Goal: Task Accomplishment & Management: Complete application form

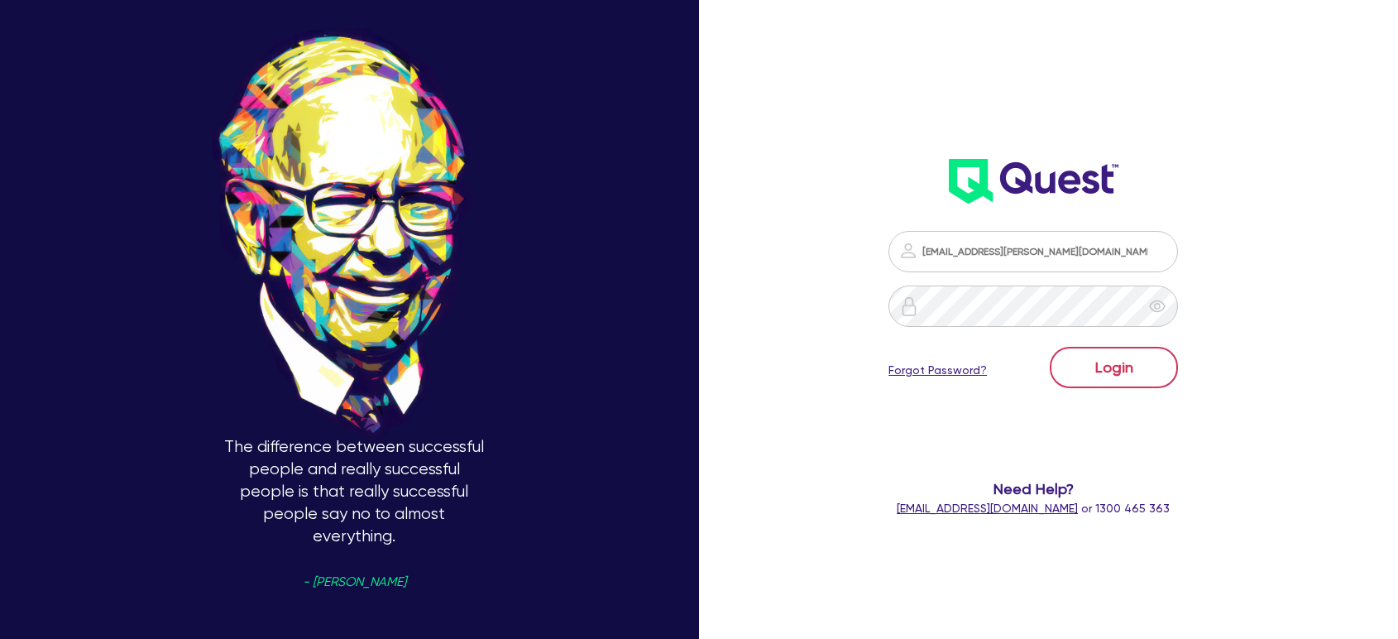
click at [1092, 362] on button "Login" at bounding box center [1114, 367] width 128 height 41
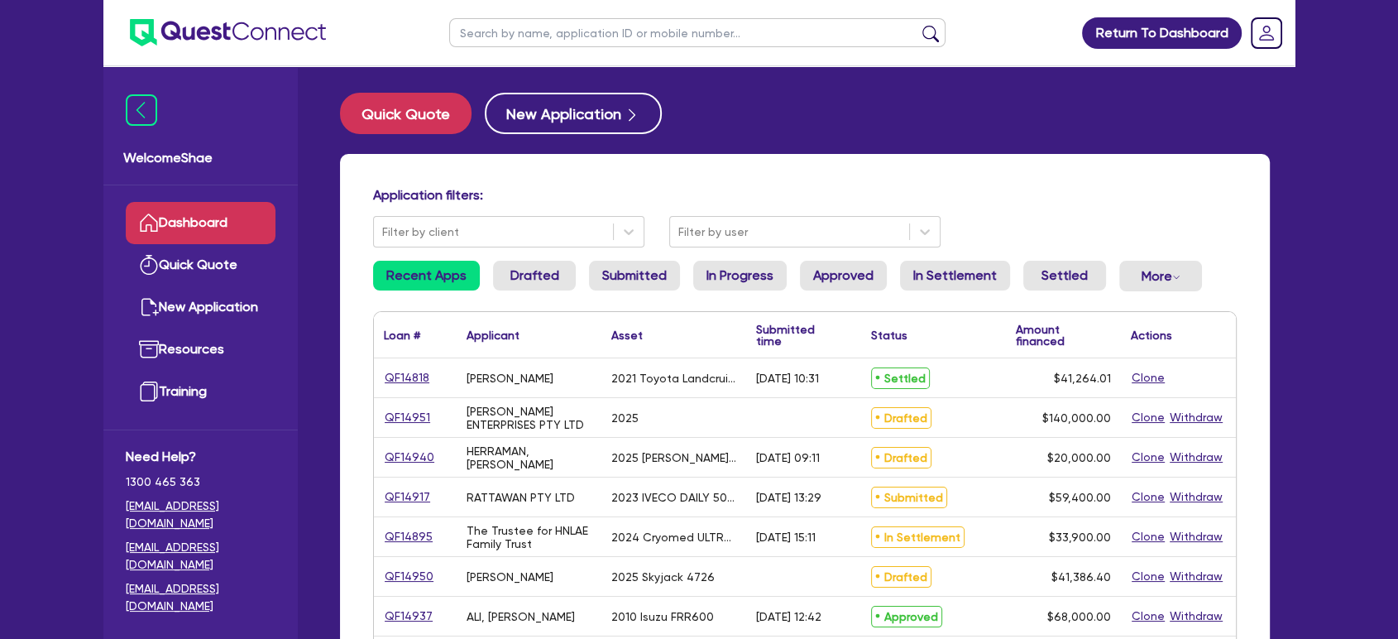
click at [495, 23] on input "text" at bounding box center [697, 32] width 496 height 29
paste input "QF14883"
type input "QF14883"
click at [917, 25] on button "submit" at bounding box center [930, 36] width 26 height 23
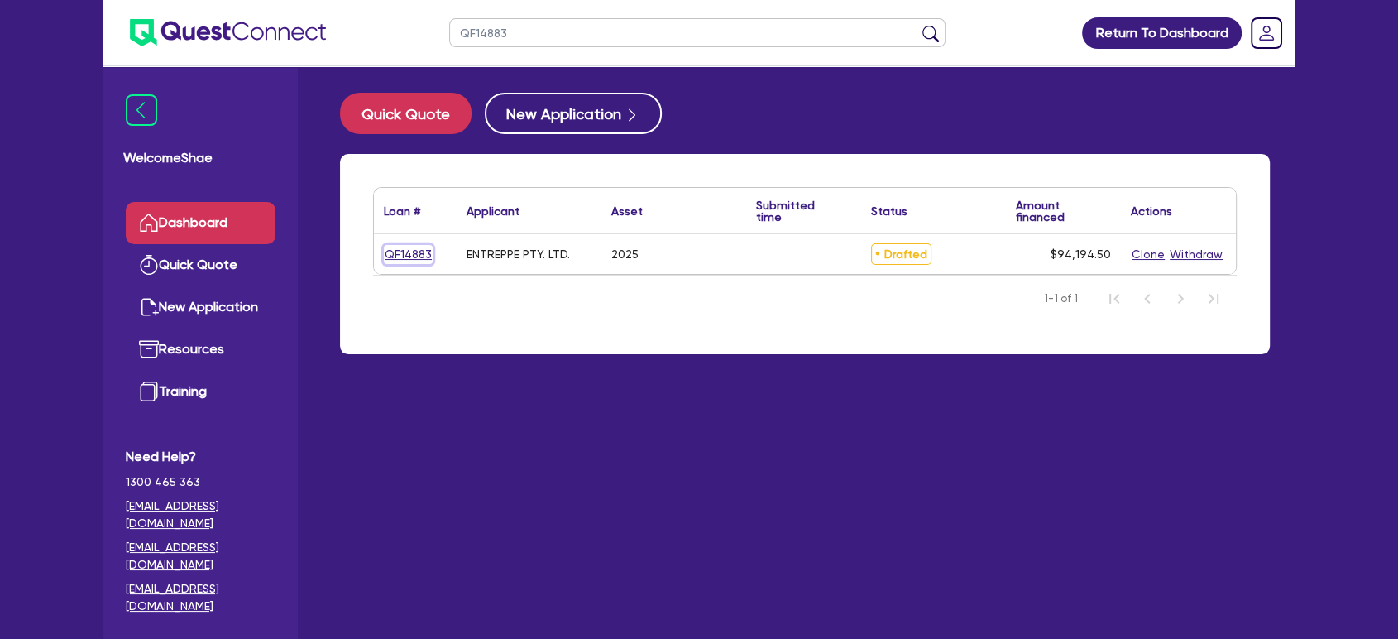
click at [400, 255] on link "QF14883" at bounding box center [408, 254] width 49 height 19
select select "CARS_AND_LIGHT_TRUCKS"
select select "PASSENGER_VEHICLES"
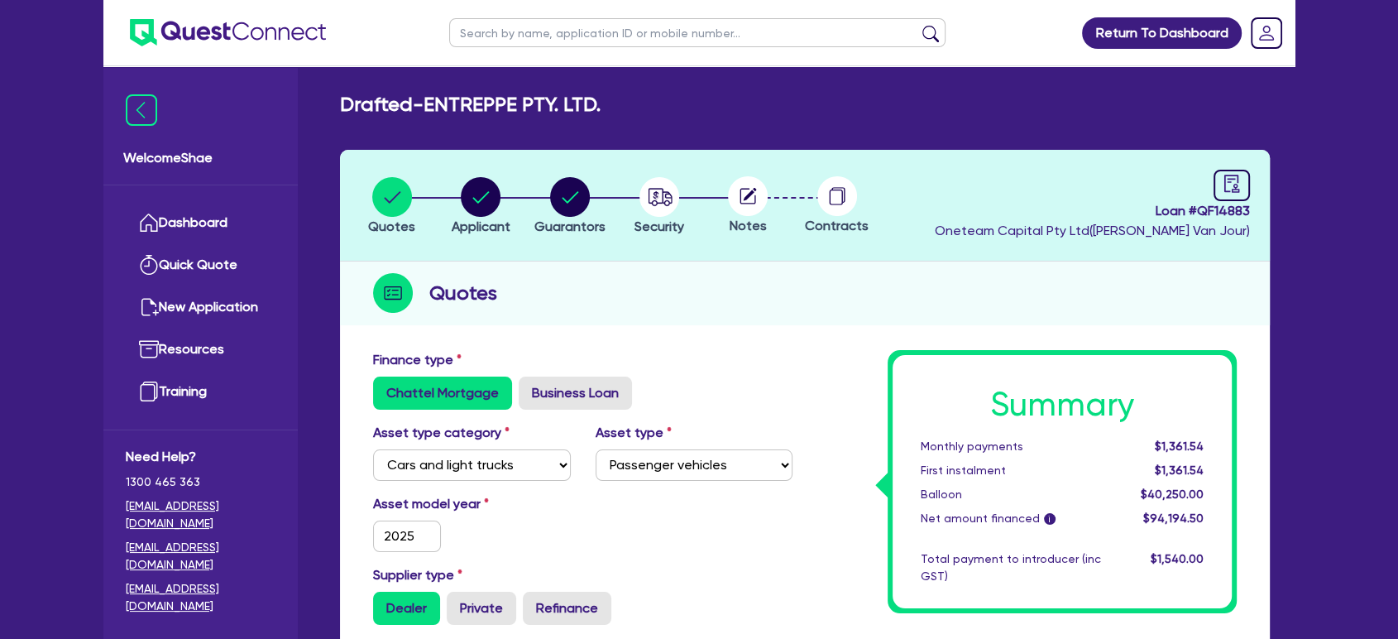
drag, startPoint x: 609, startPoint y: 105, endPoint x: 430, endPoint y: 101, distance: 178.7
click at [430, 101] on div "Drafted - ENTREPPE PTY. LTD." at bounding box center [805, 105] width 955 height 24
copy h2 "ENTREPPE PTY. LTD."
click at [476, 195] on circle "button" at bounding box center [481, 197] width 40 height 40
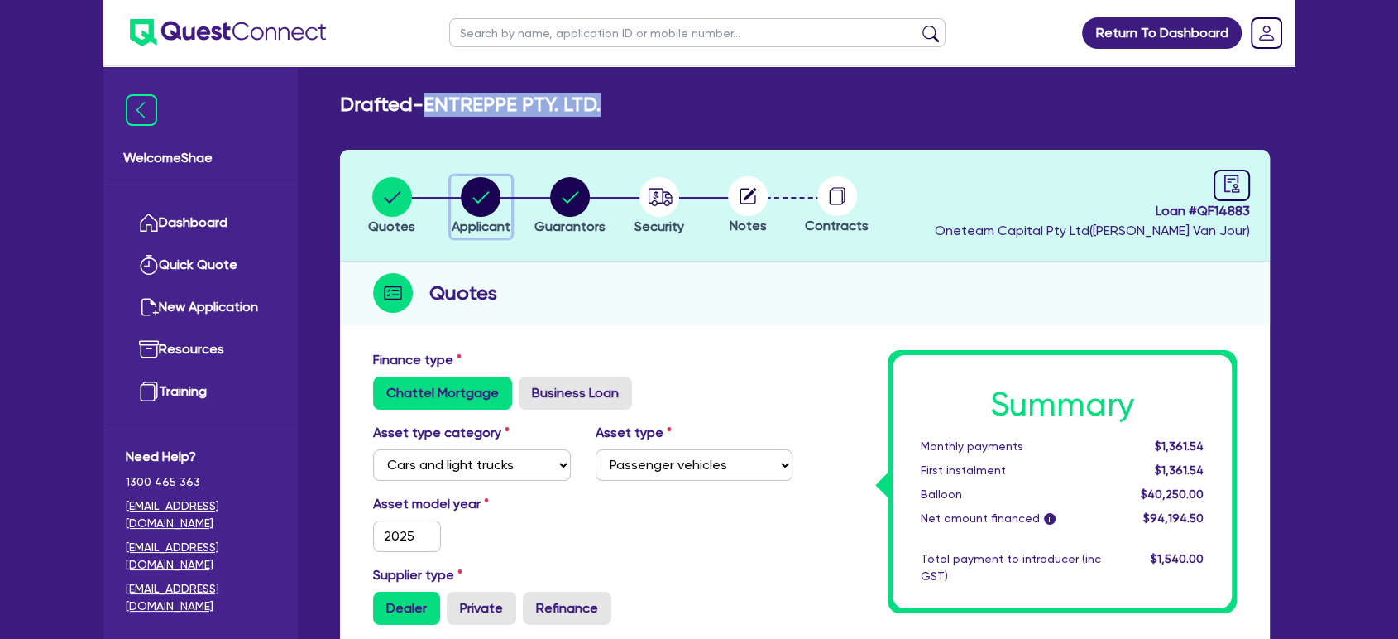
select select "COMPANY"
select select "BUILDING_CONSTRUCTION"
select select "TRADES_SERVICES_BUSINESSES_GOVERNMENT"
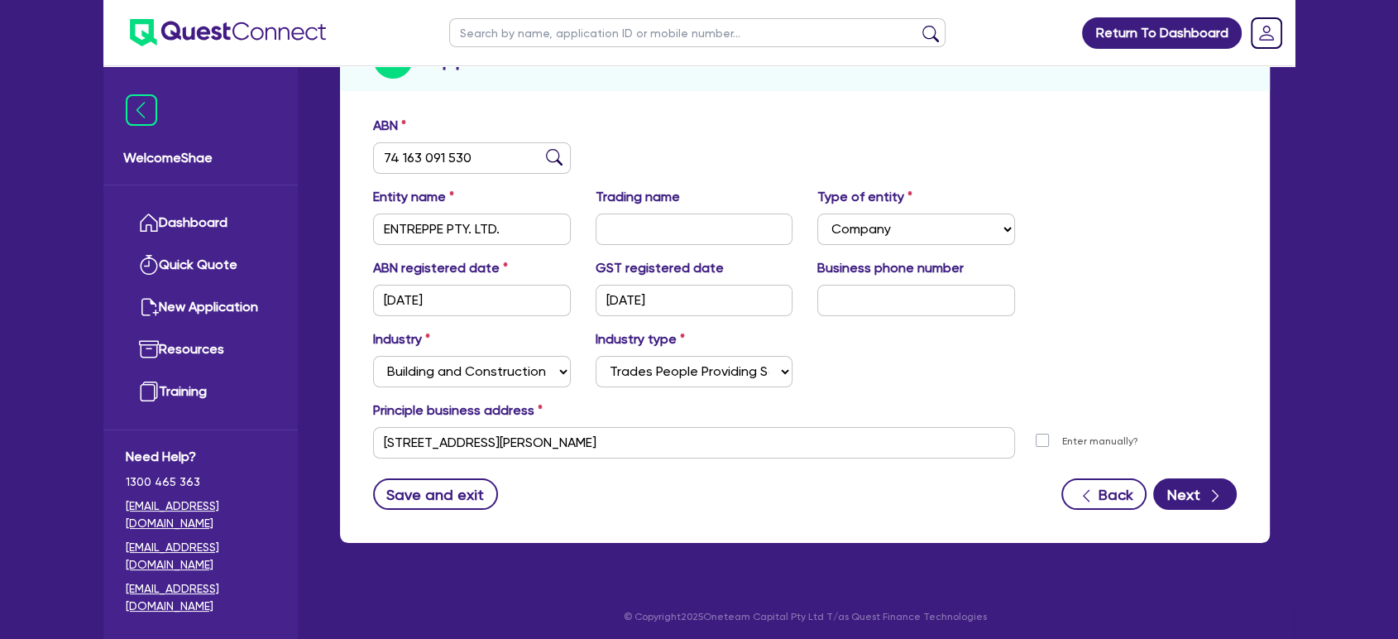
scroll to position [237, 0]
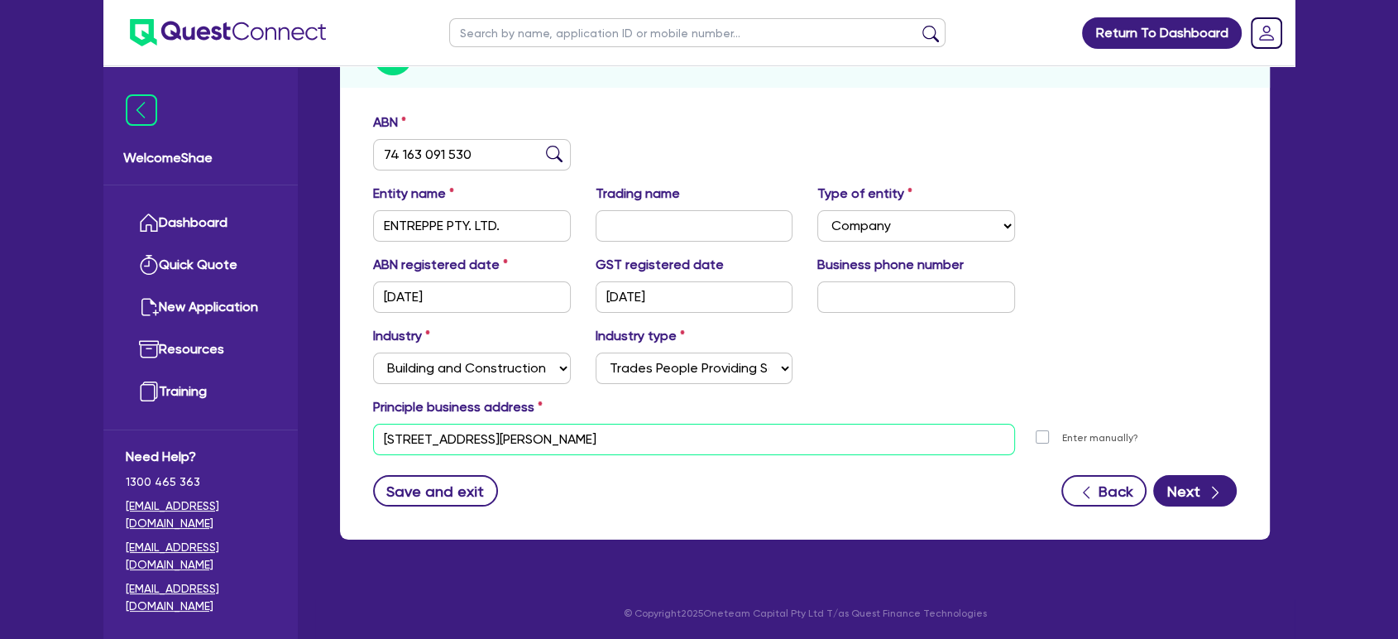
click at [522, 447] on input "[STREET_ADDRESS][PERSON_NAME]" at bounding box center [694, 439] width 642 height 31
click at [438, 144] on input "74 163 091 530" at bounding box center [472, 154] width 198 height 31
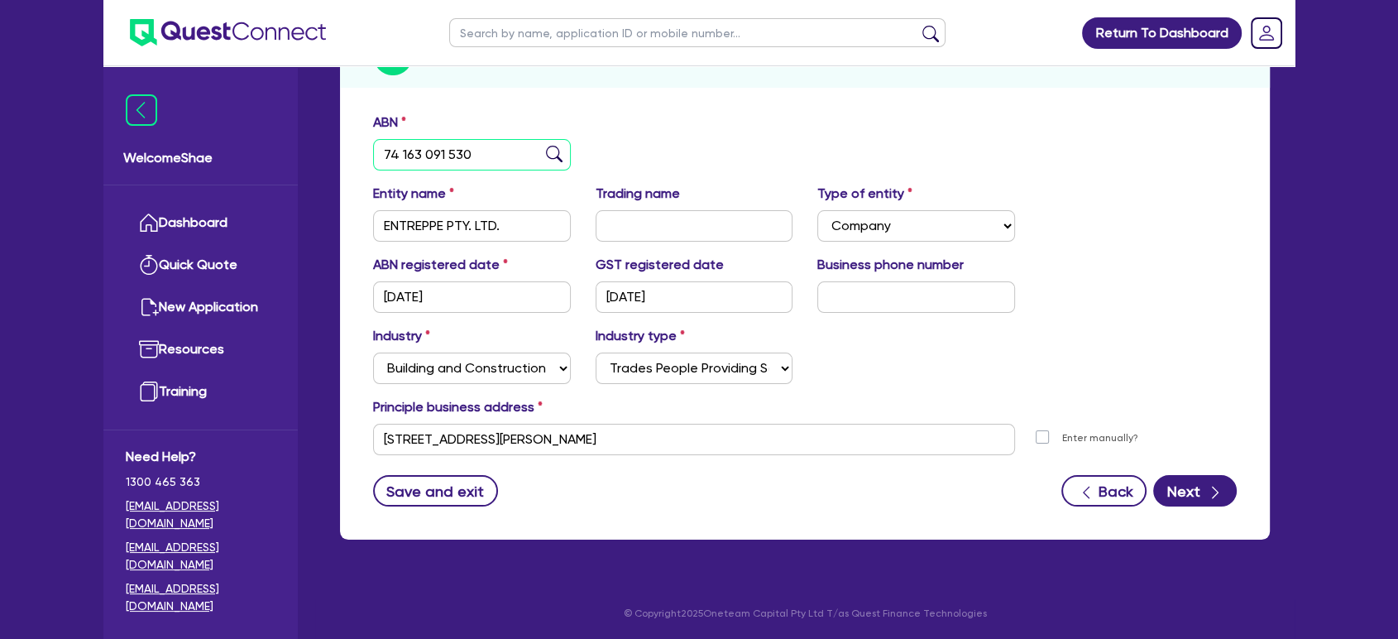
click at [438, 144] on input "74 163 091 530" at bounding box center [472, 154] width 198 height 31
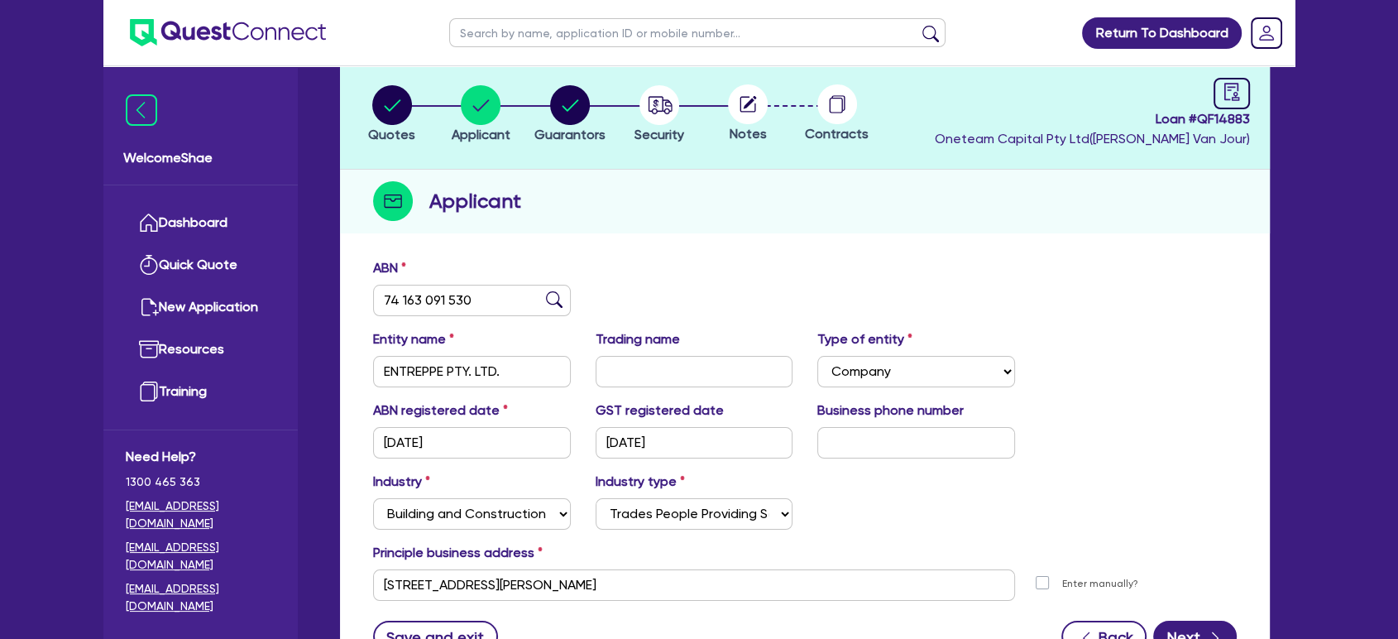
scroll to position [0, 0]
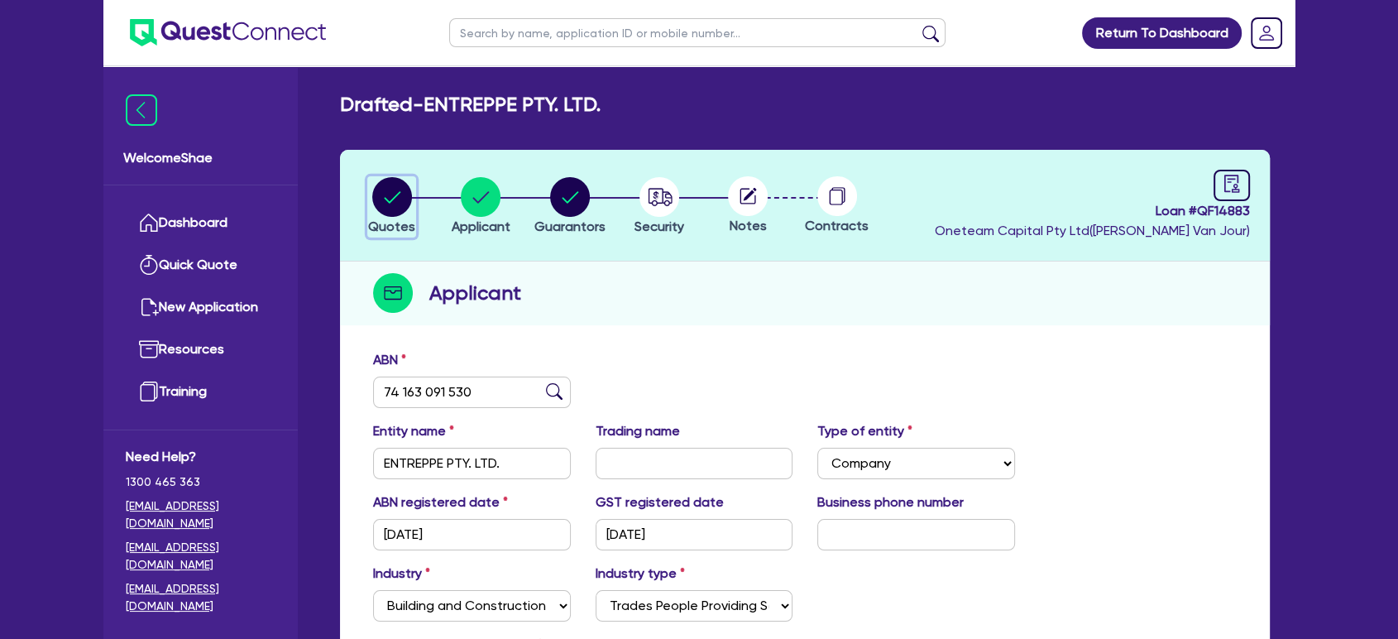
click at [377, 203] on circle "button" at bounding box center [392, 197] width 40 height 40
select select "CARS_AND_LIGHT_TRUCKS"
select select "PASSENGER_VEHICLES"
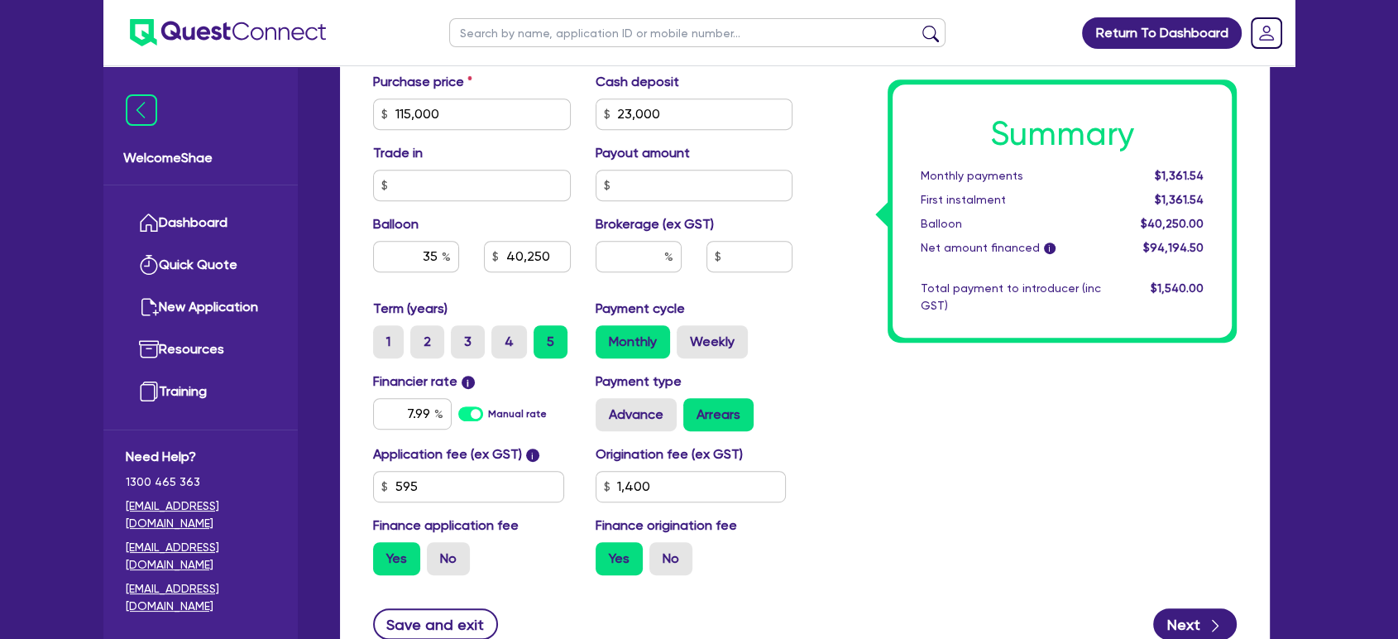
scroll to position [827, 0]
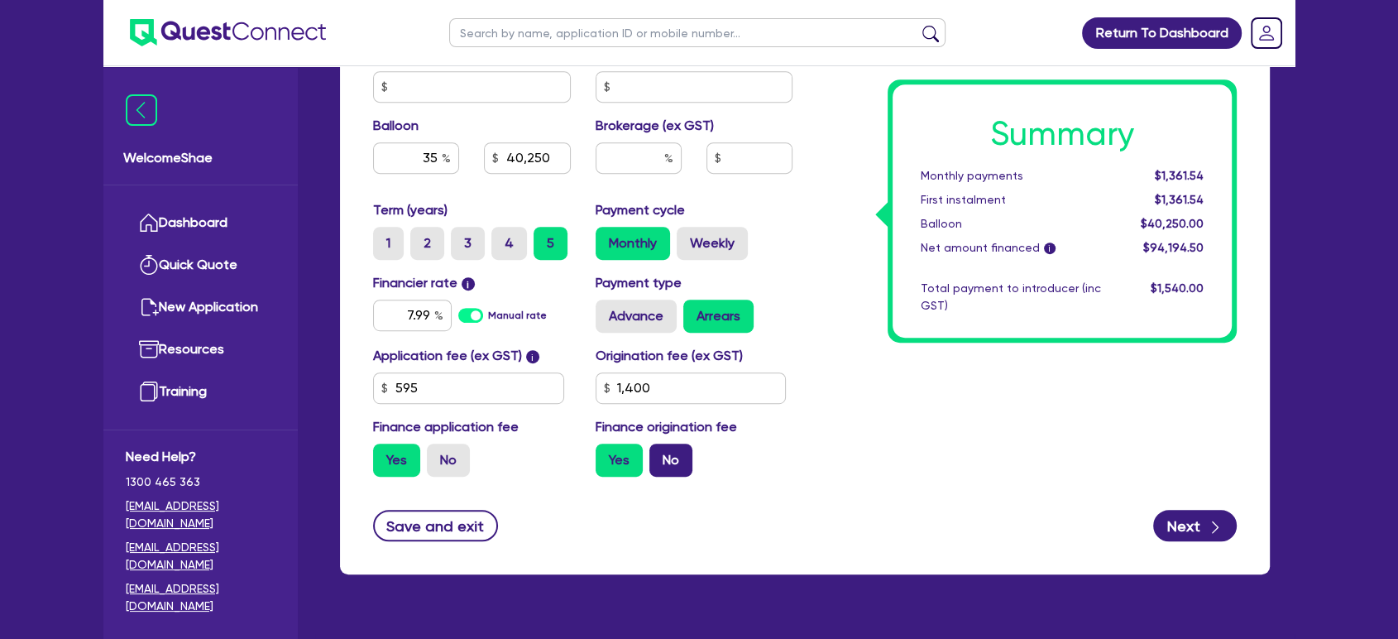
click at [671, 473] on label "No" at bounding box center [670, 459] width 43 height 33
click at [660, 454] on input "No" at bounding box center [654, 448] width 11 height 11
radio input "true"
type input "115,000"
type input "23,000"
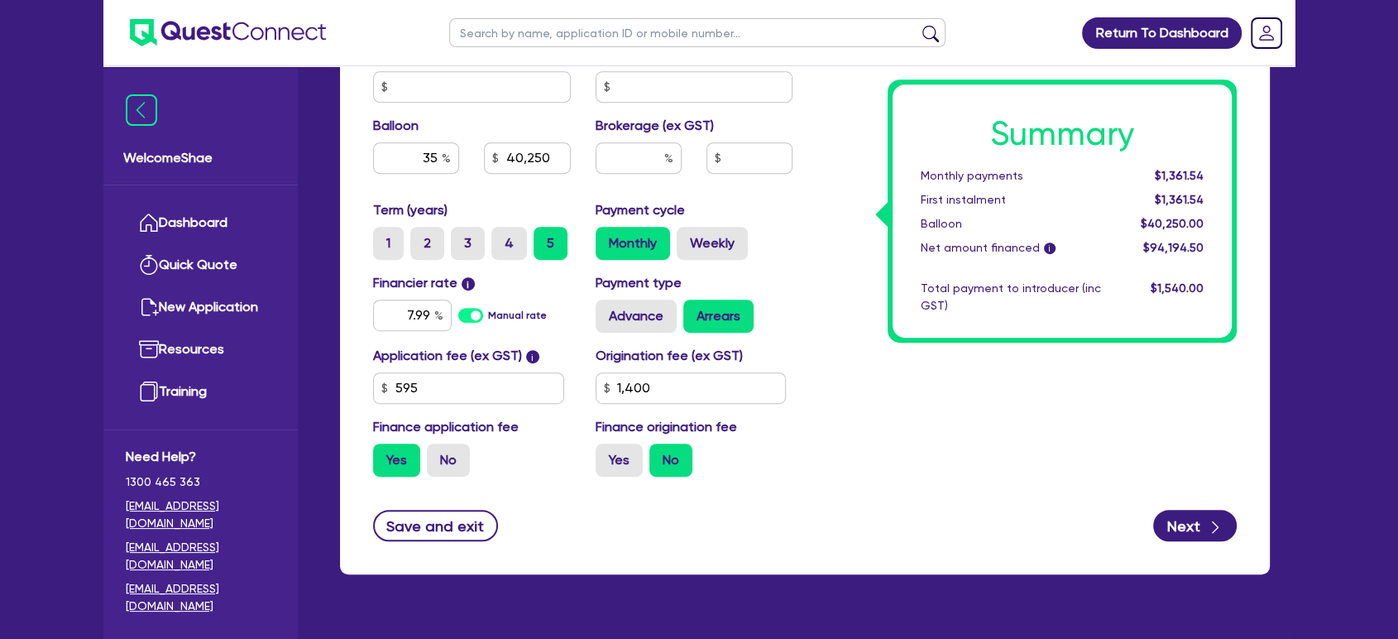
type input "40,250"
type input "1,400"
type input "115,000"
type input "23,000"
type input "40,250"
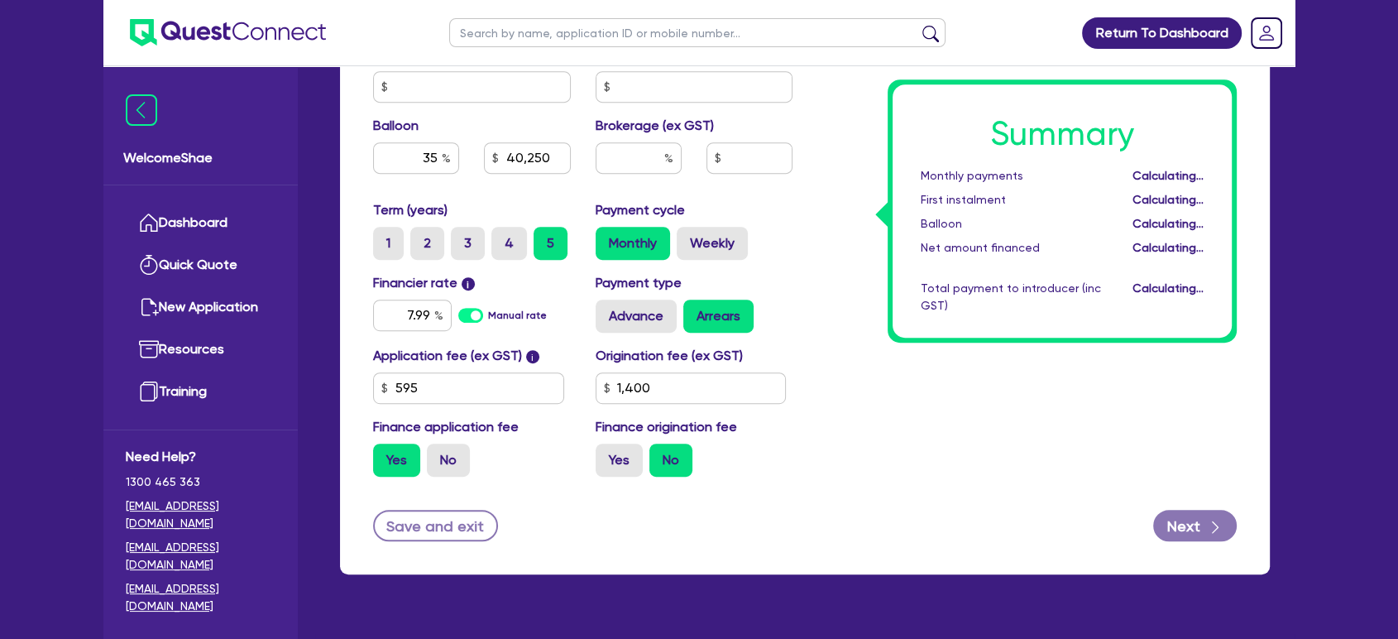
type input "1,400"
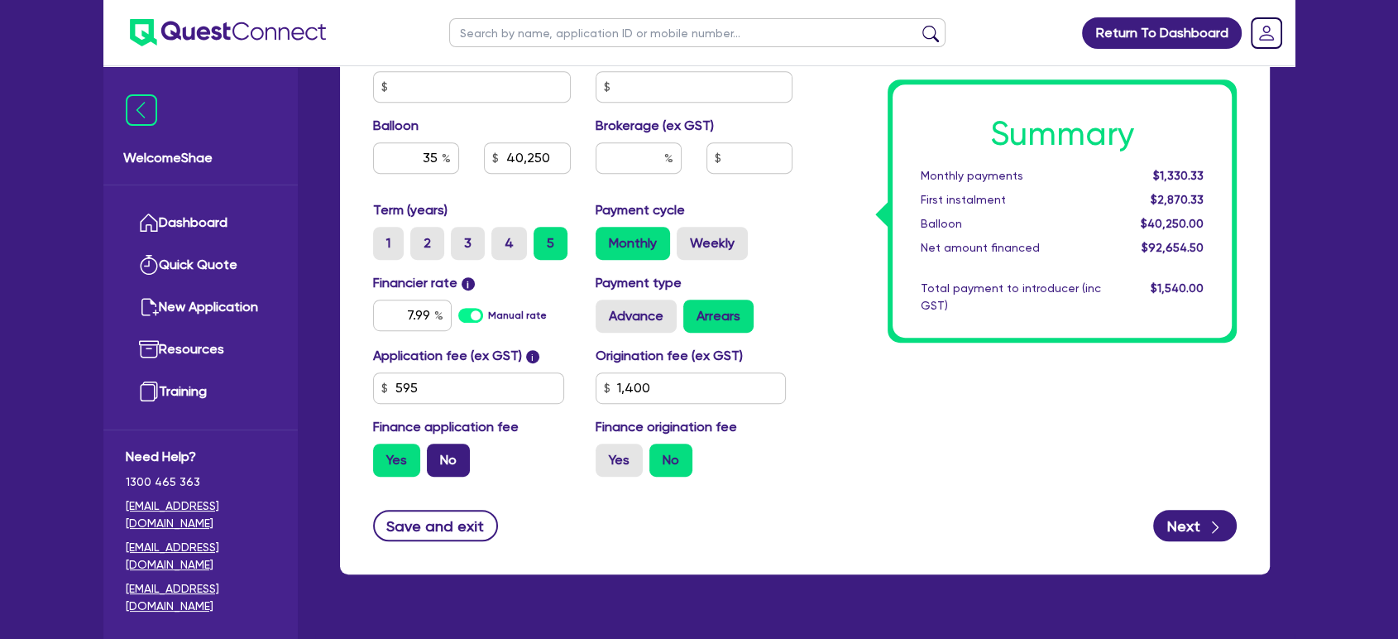
click at [446, 461] on label "No" at bounding box center [448, 459] width 43 height 33
click at [438, 454] on input "No" at bounding box center [432, 448] width 11 height 11
radio input "true"
type input "115,000"
type input "23,000"
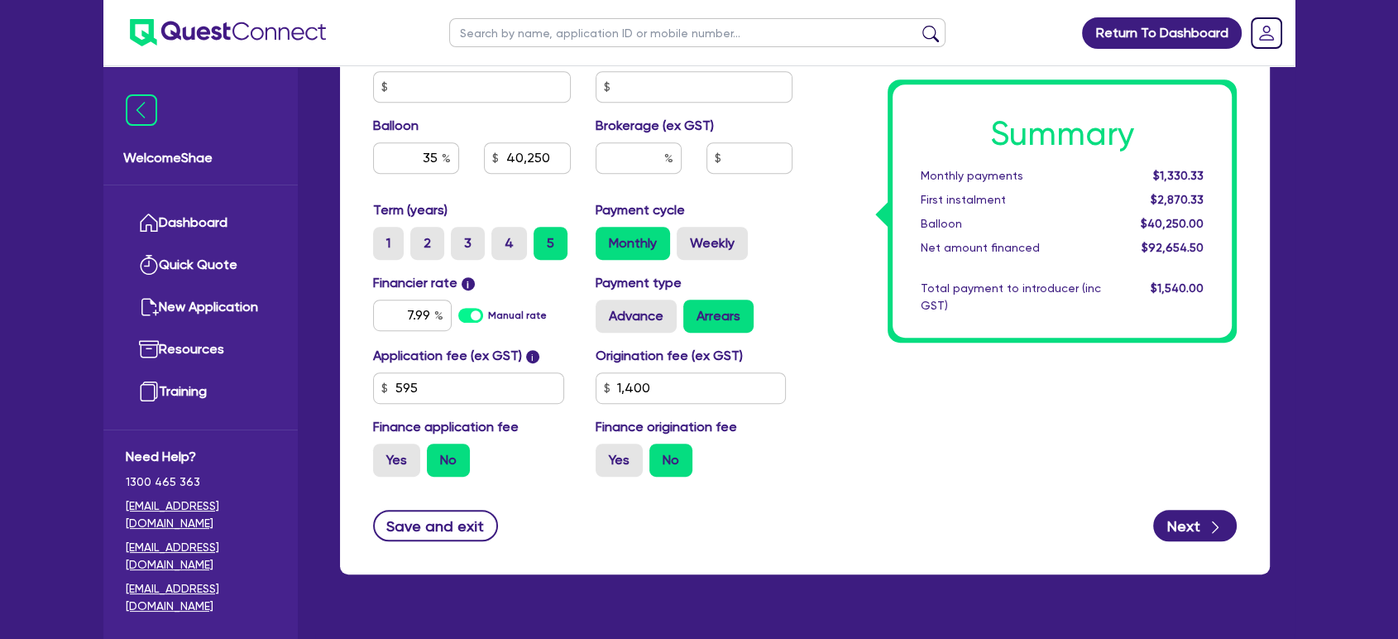
type input "40,250"
type input "1,400"
type input "115,000"
type input "23,000"
type input "40,250"
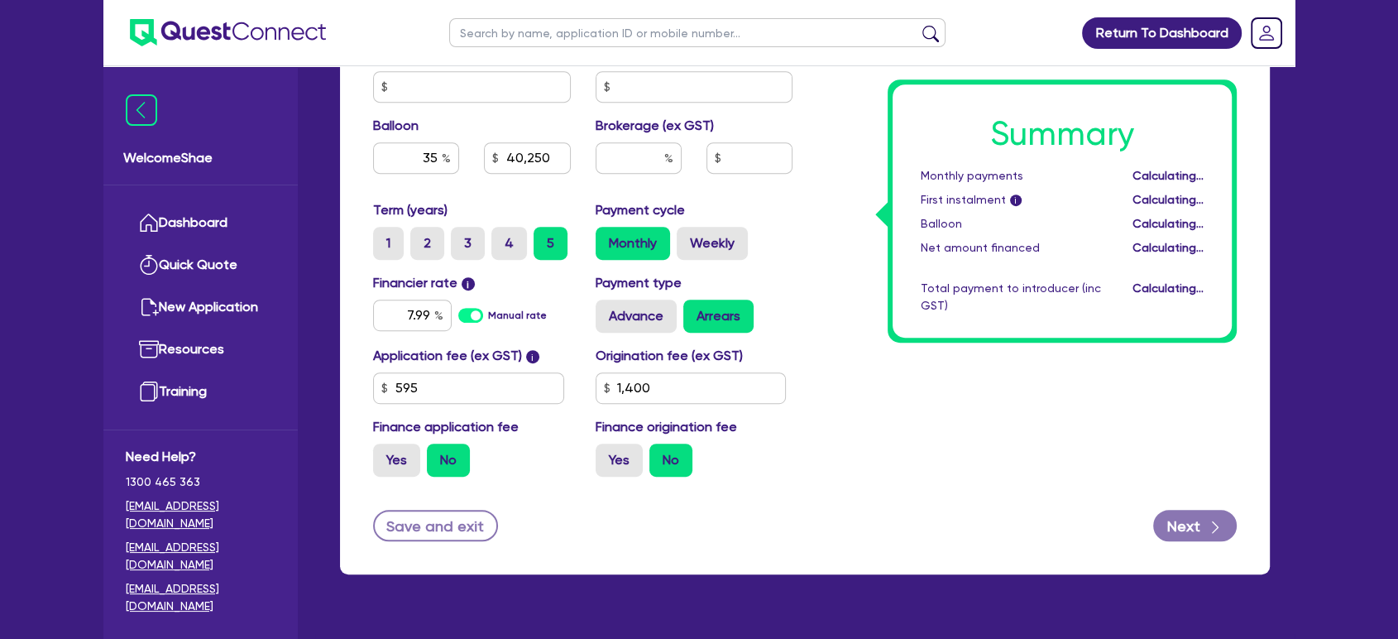
type input "1,400"
click at [958, 486] on div "Summary Monthly payments $1,317.06 First instalment i $3,511.56 Balloon $40,250…" at bounding box center [1027, 6] width 444 height 967
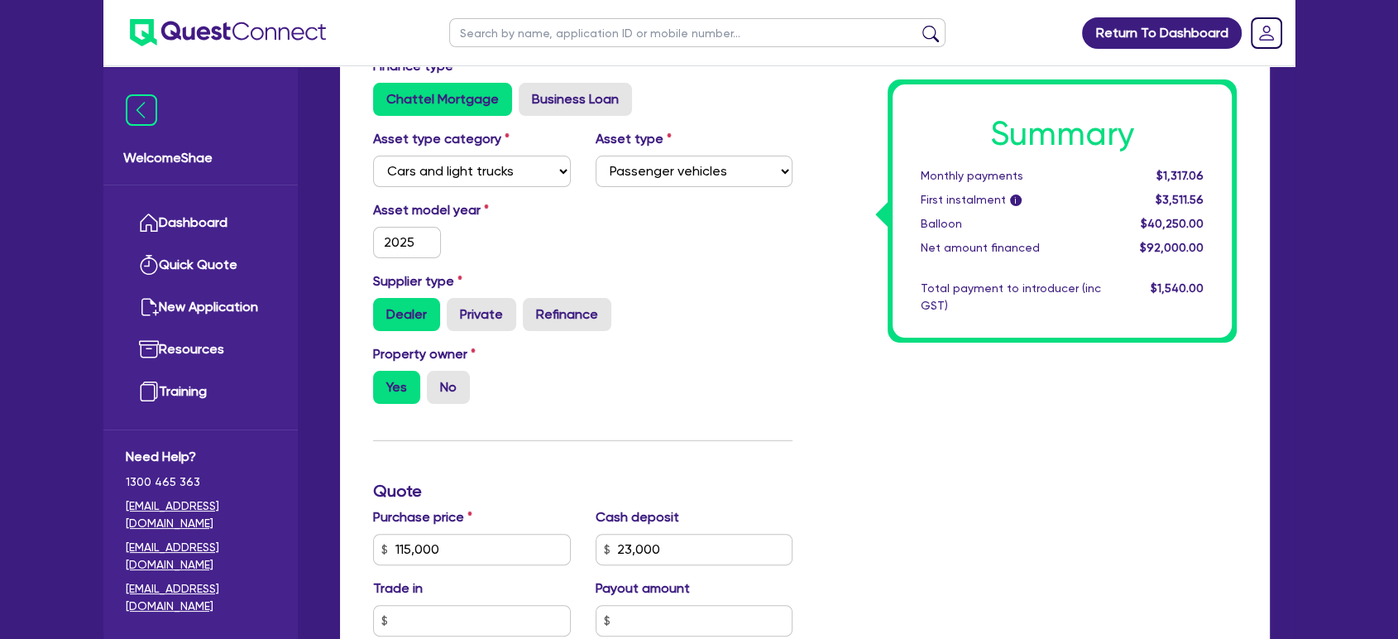
scroll to position [0, 0]
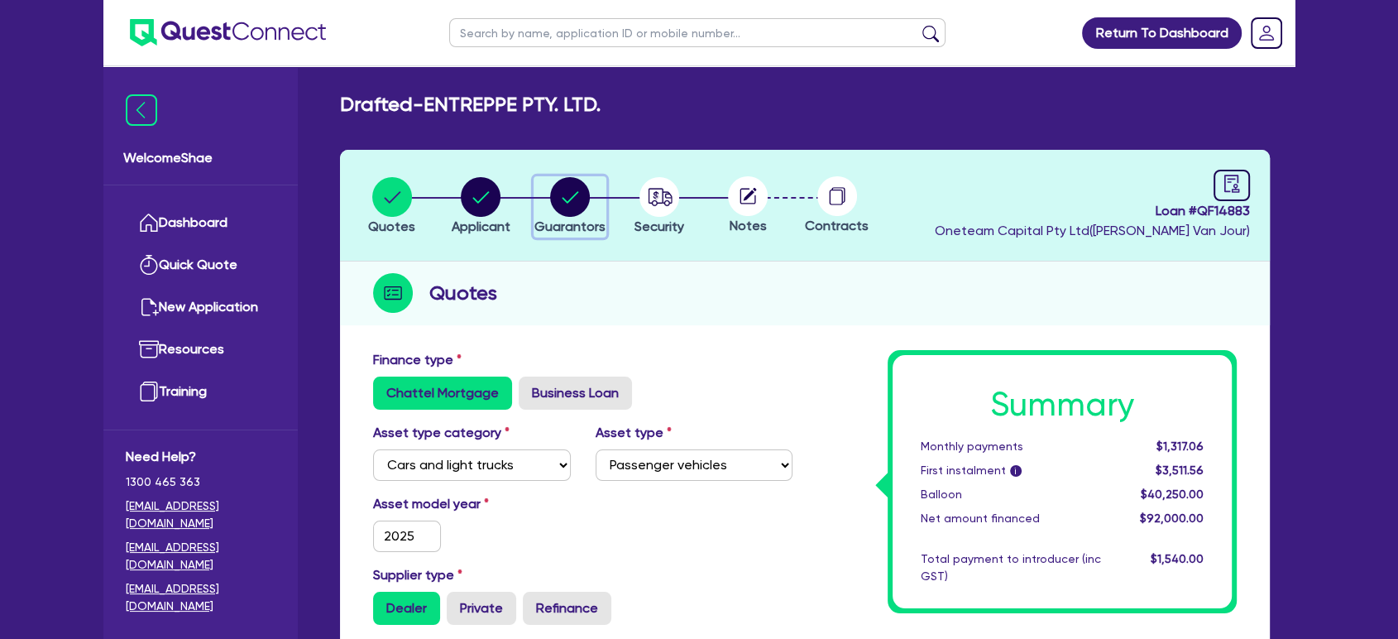
click at [570, 202] on circle "button" at bounding box center [570, 197] width 40 height 40
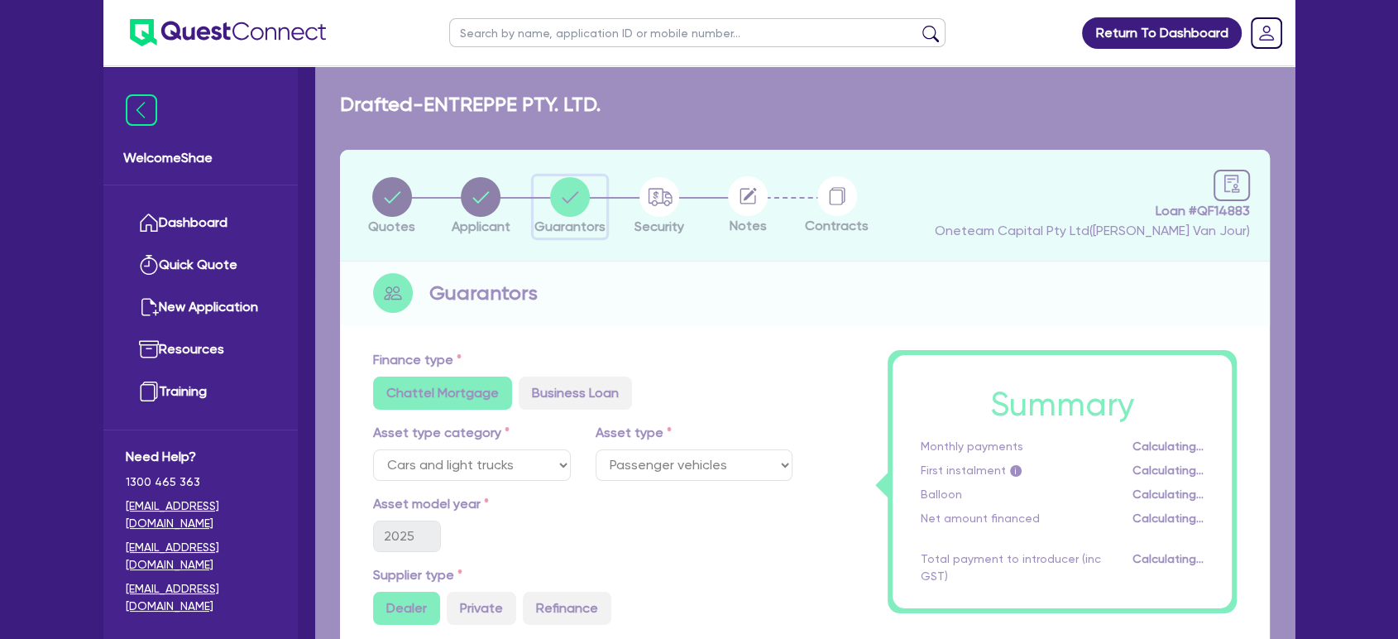
select select "MR"
select select "ACT"
select select "MARRIED"
select select "CASH"
select select "PROPERTY"
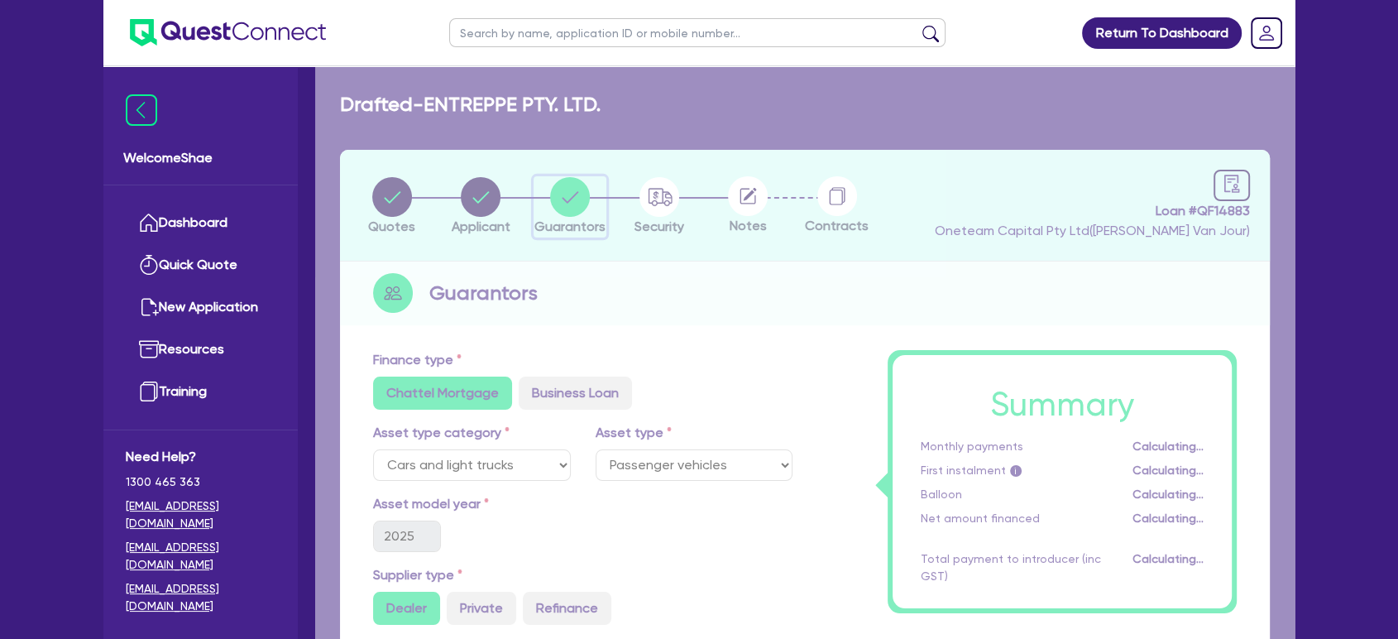
select select "MORTGAGE"
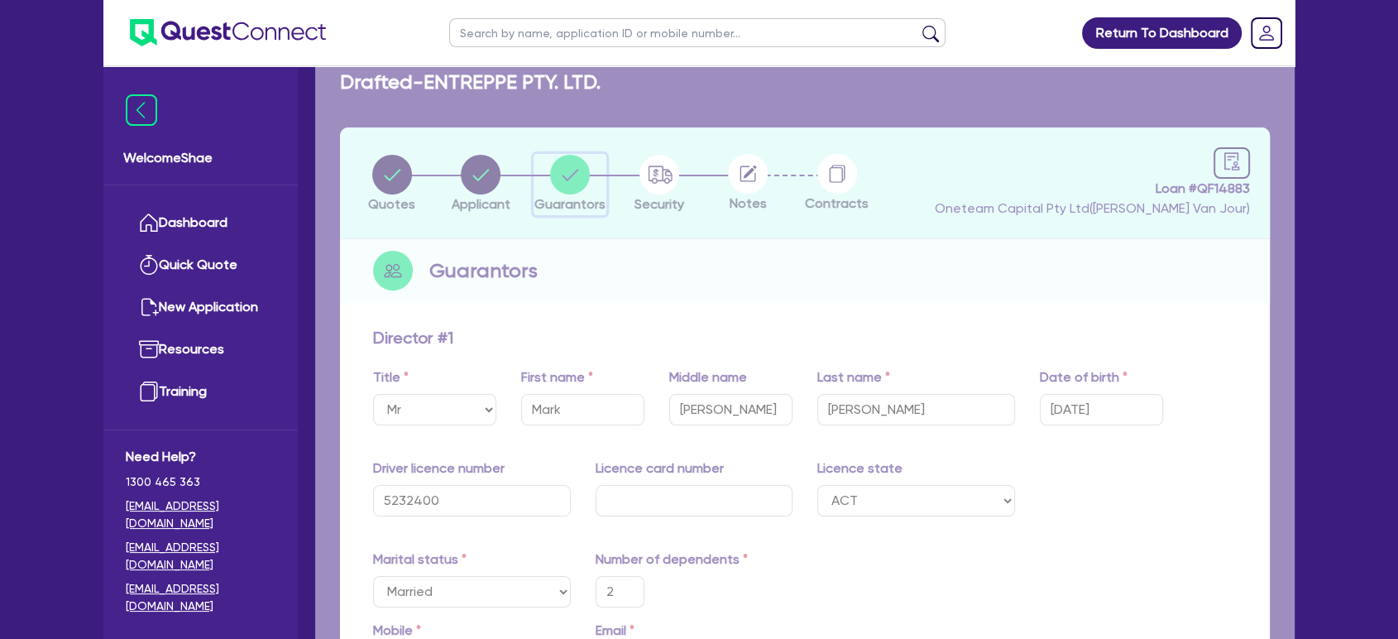
type input "2"
type input "0407 112 291"
type input "110,000"
type input "2,000,000"
type input "1,000,000"
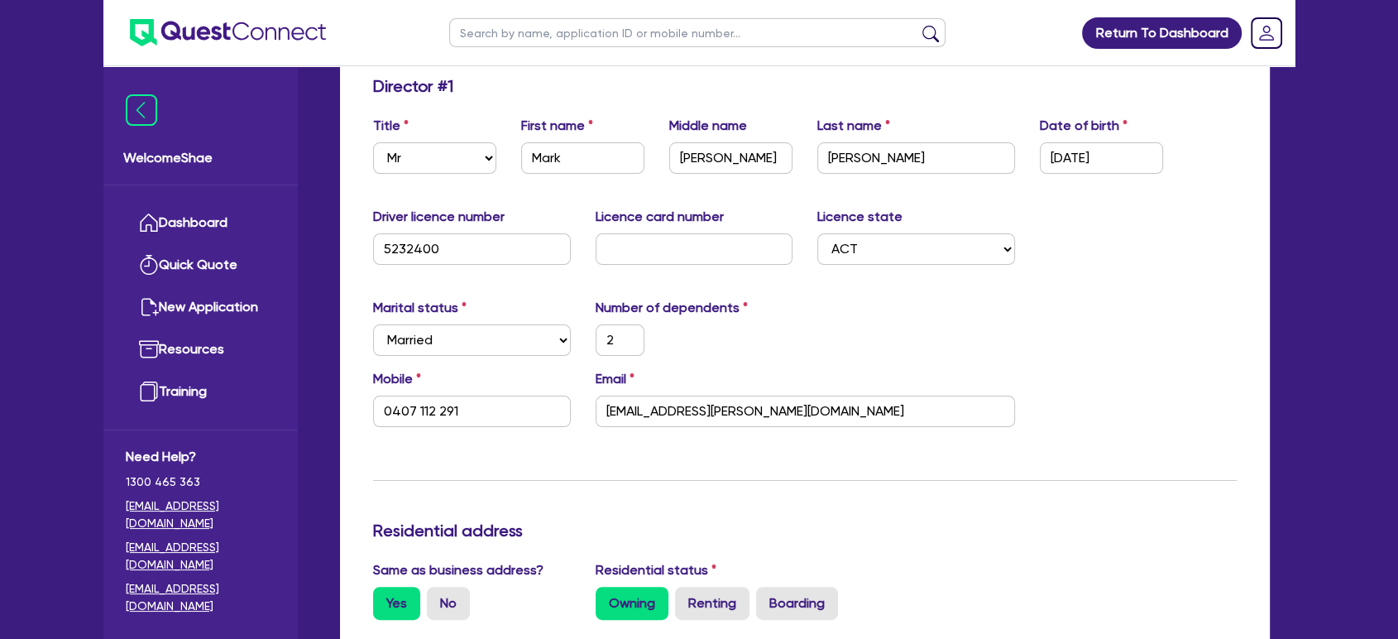
scroll to position [275, 0]
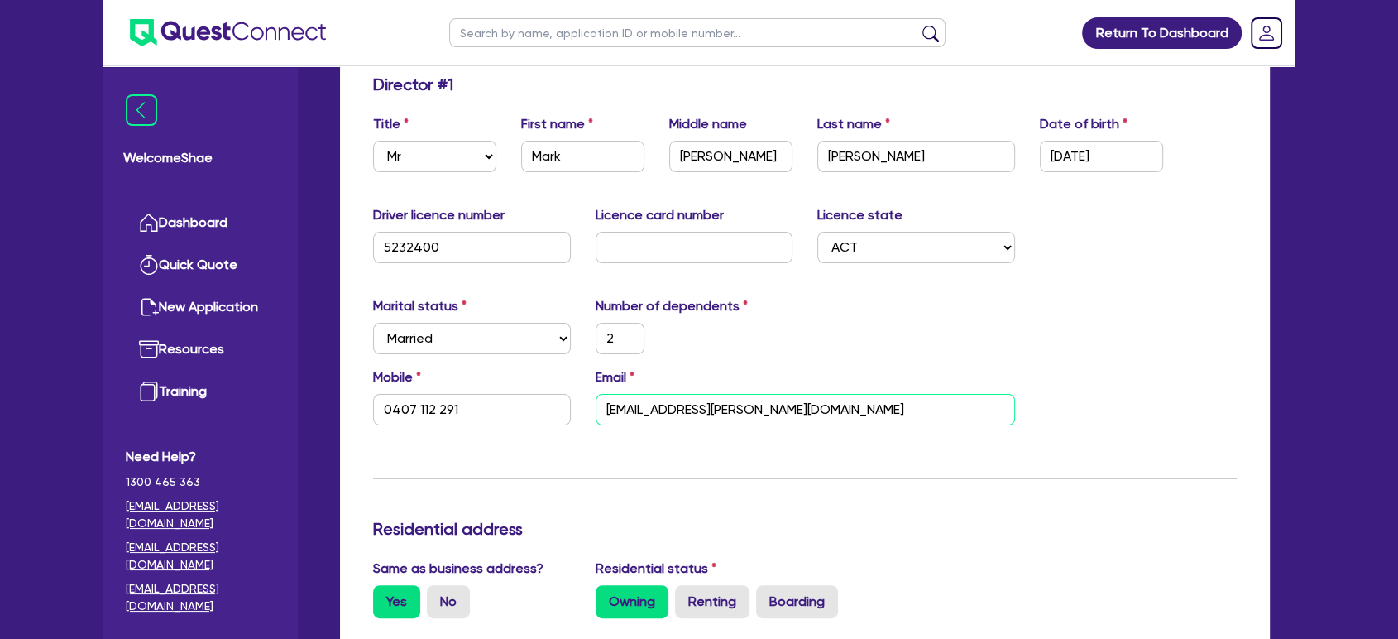
click at [673, 405] on input "[EMAIL_ADDRESS][PERSON_NAME][DOMAIN_NAME]" at bounding box center [805, 409] width 419 height 31
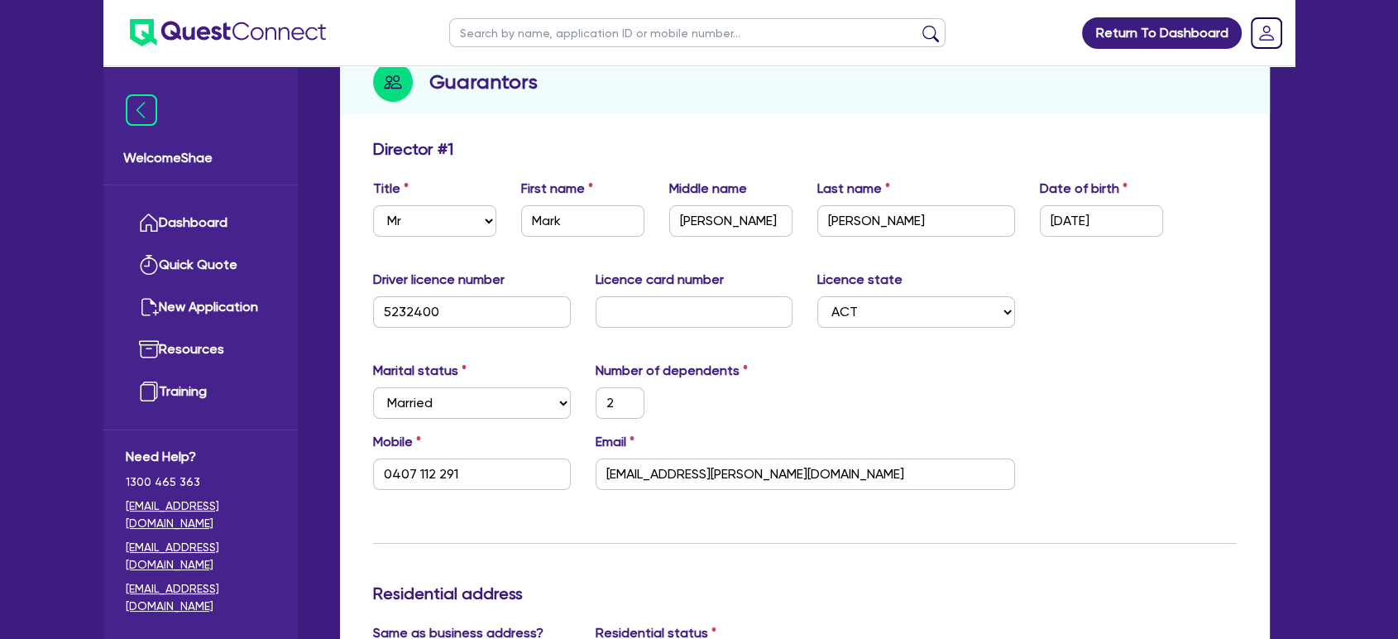
scroll to position [0, 0]
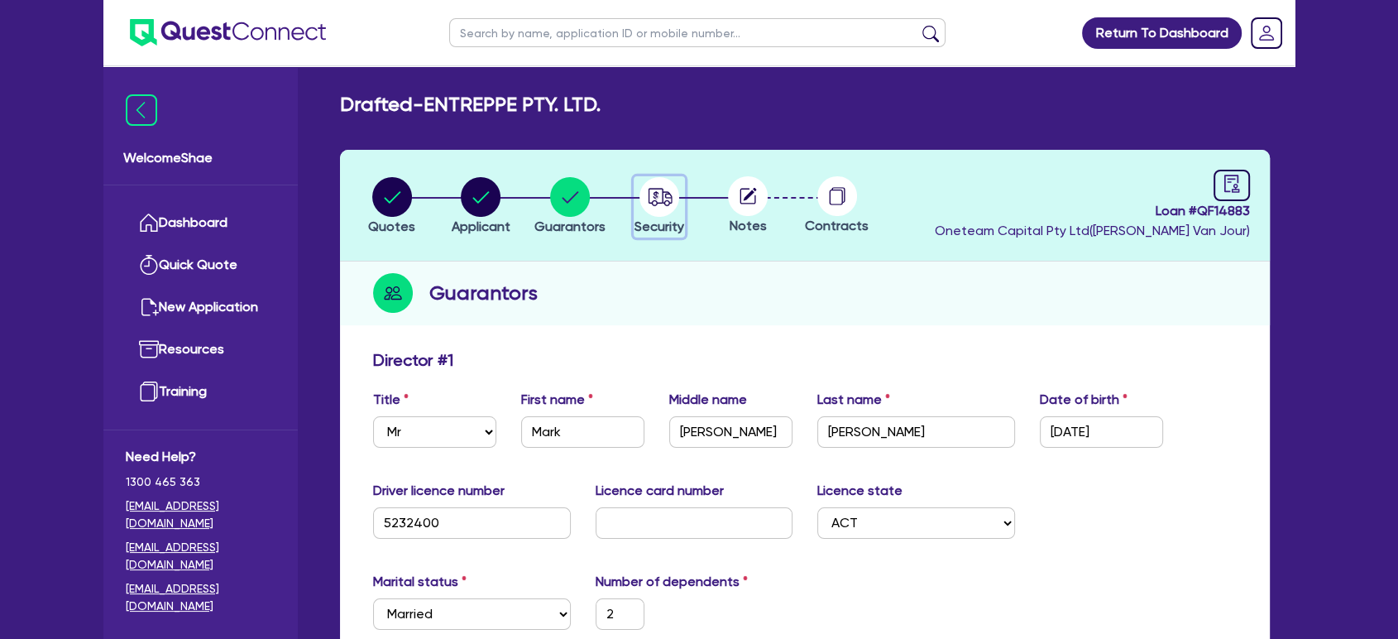
click at [669, 203] on icon "button" at bounding box center [660, 196] width 24 height 17
select select "CARS_AND_LIGHT_TRUCKS"
select select "PASSENGER_VEHICLES"
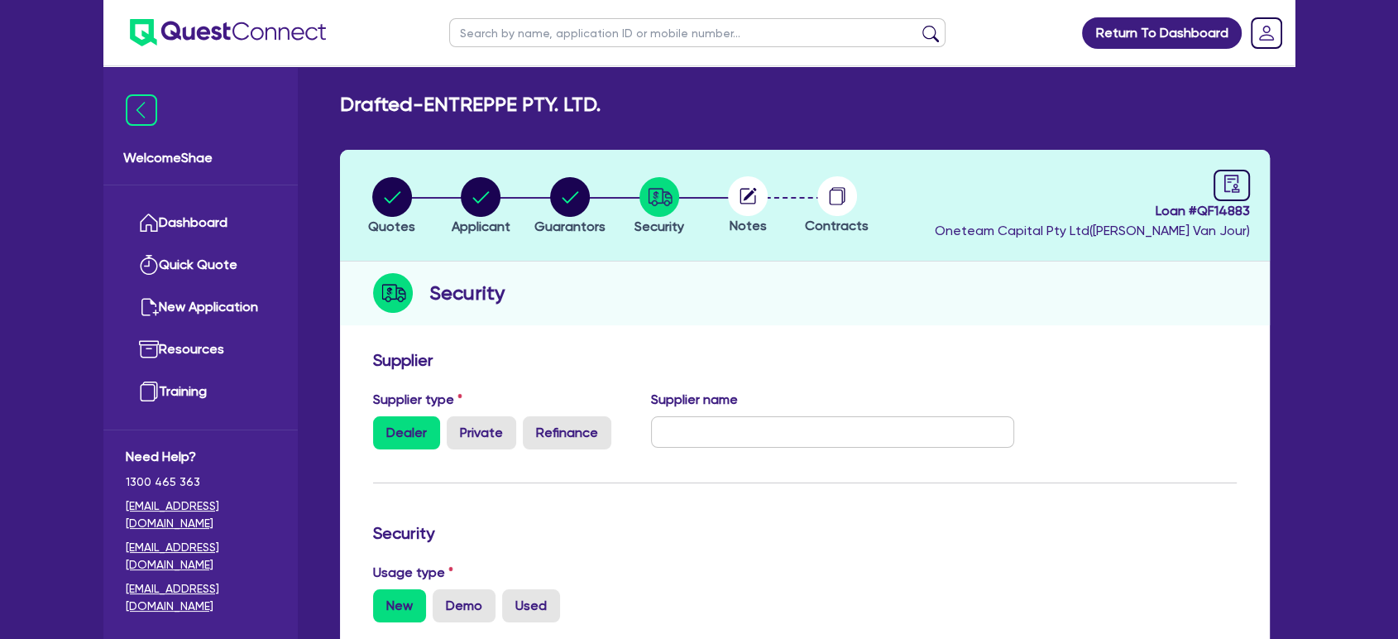
click at [497, 103] on h2 "Drafted - ENTREPPE PTY. LTD." at bounding box center [470, 105] width 261 height 24
copy h2 "ENTREPPE"
click at [754, 209] on circle at bounding box center [748, 196] width 40 height 40
click at [744, 199] on circle at bounding box center [748, 196] width 40 height 40
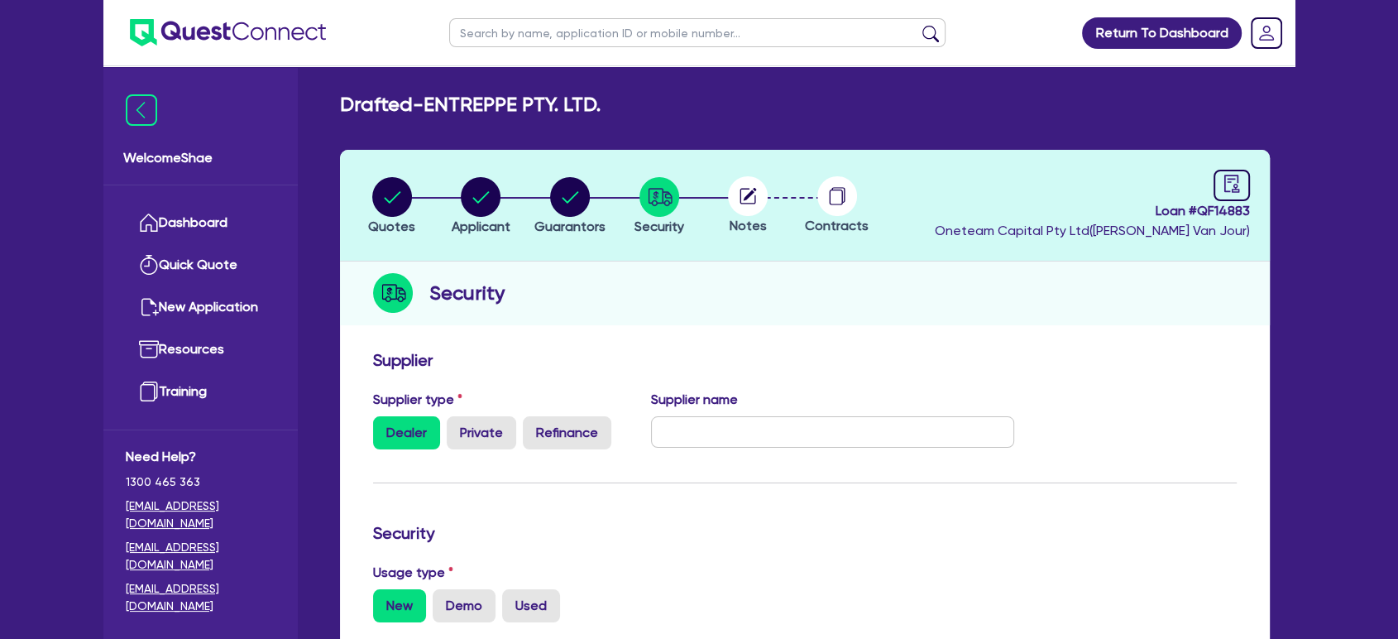
click at [469, 37] on input "text" at bounding box center [697, 32] width 496 height 29
type input "troj"
